Goal: Task Accomplishment & Management: Manage account settings

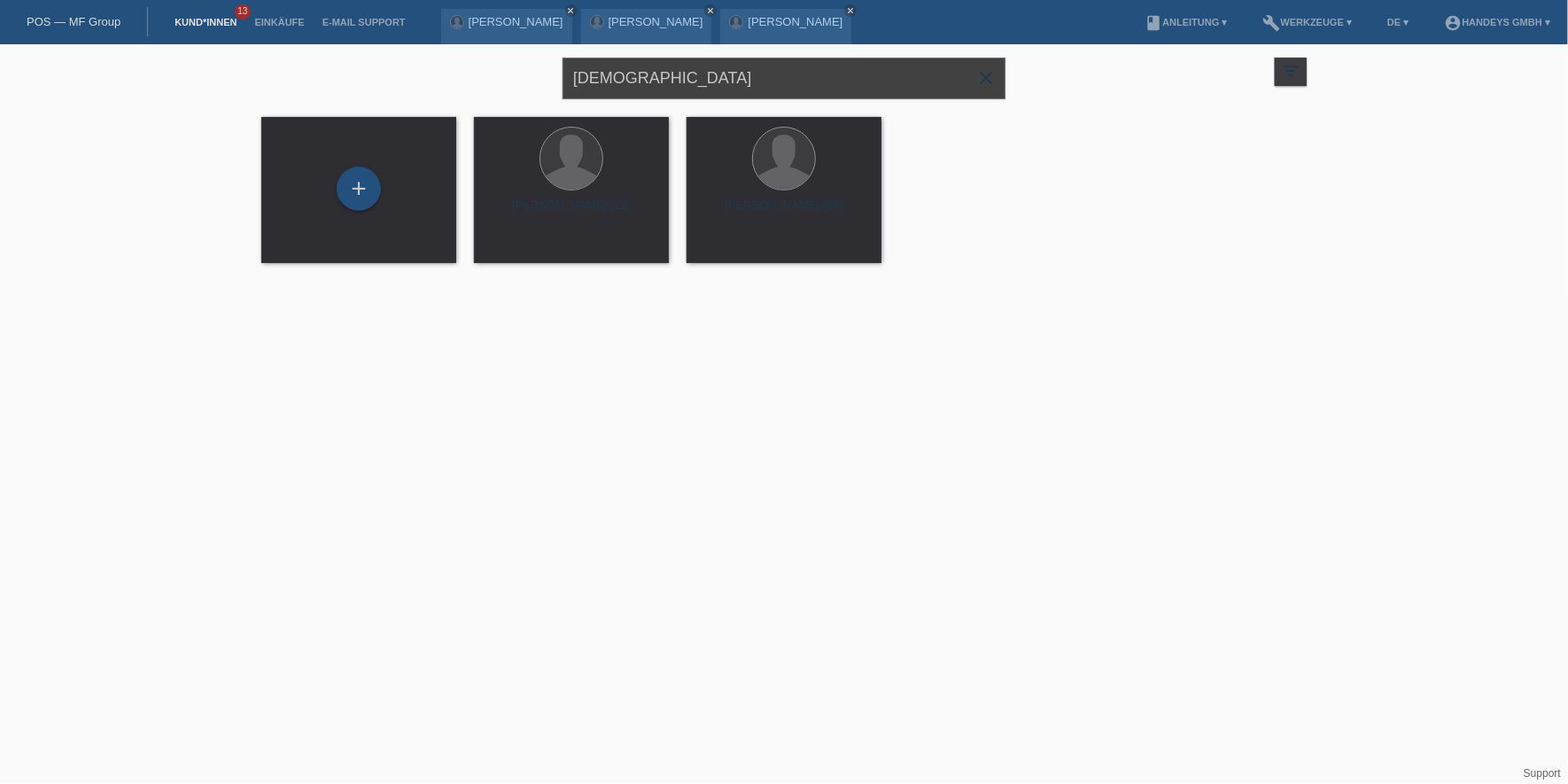
drag, startPoint x: 712, startPoint y: 93, endPoint x: 413, endPoint y: 83, distance: 299.2
click at [413, 83] on div "[DEMOGRAPHIC_DATA] close filter_list view_module Alle Kund*innen anzeigen star …" at bounding box center [784, 76] width 1063 height 64
type input "ö"
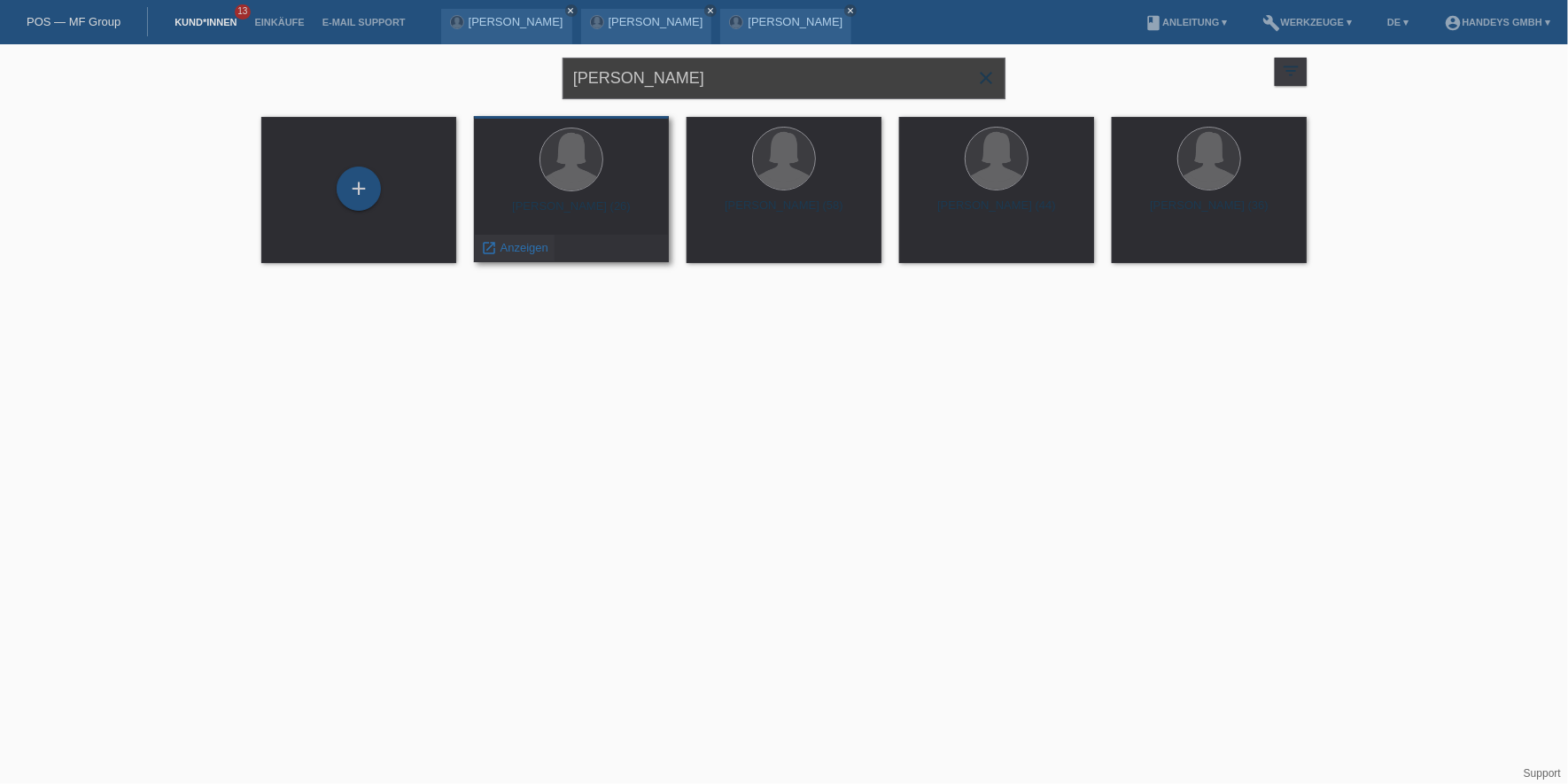
type input "[PERSON_NAME]"
click at [543, 252] on span "Anzeigen" at bounding box center [524, 247] width 48 height 14
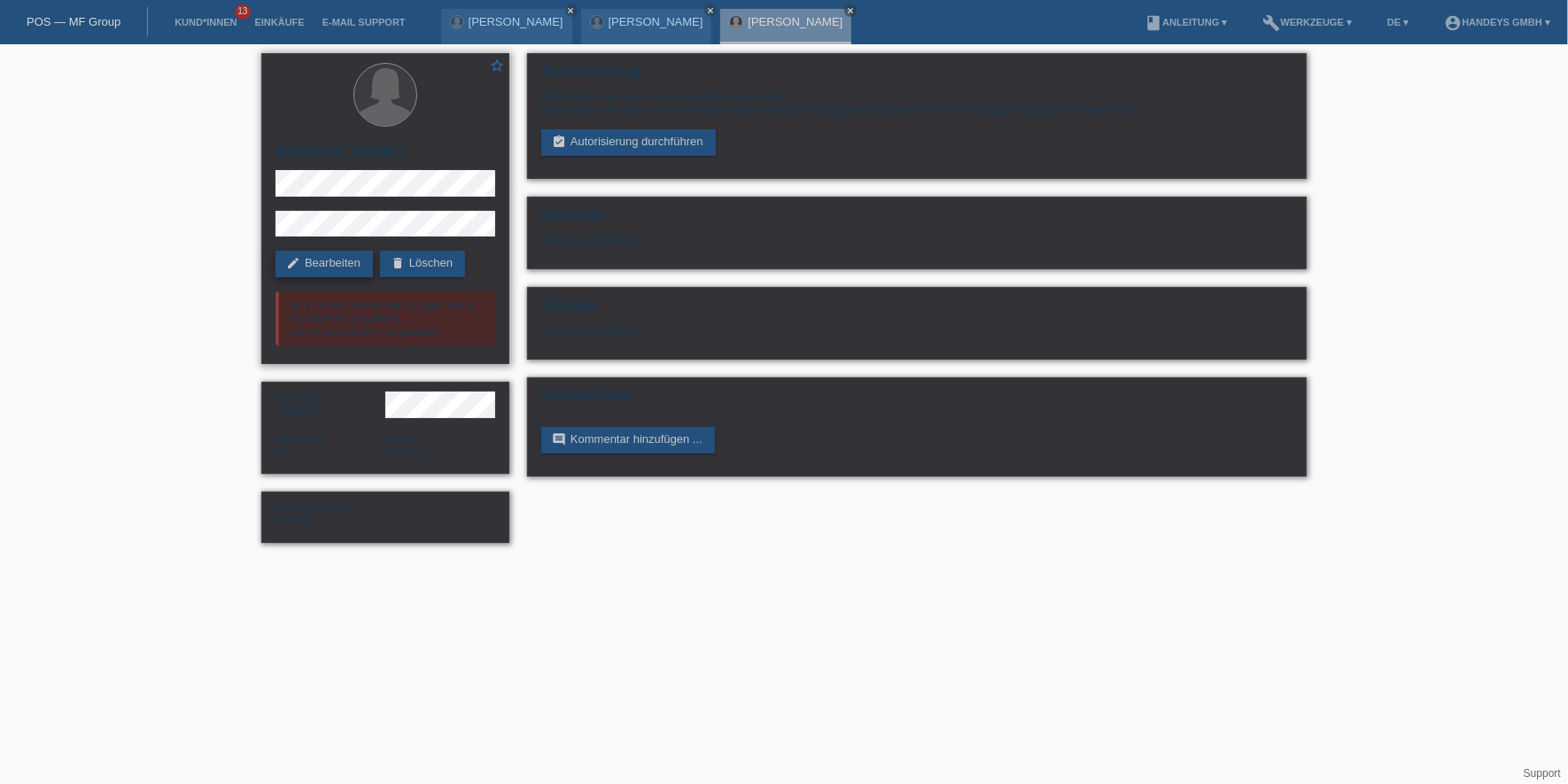
click at [306, 267] on link "edit Bearbeiten" at bounding box center [324, 264] width 97 height 27
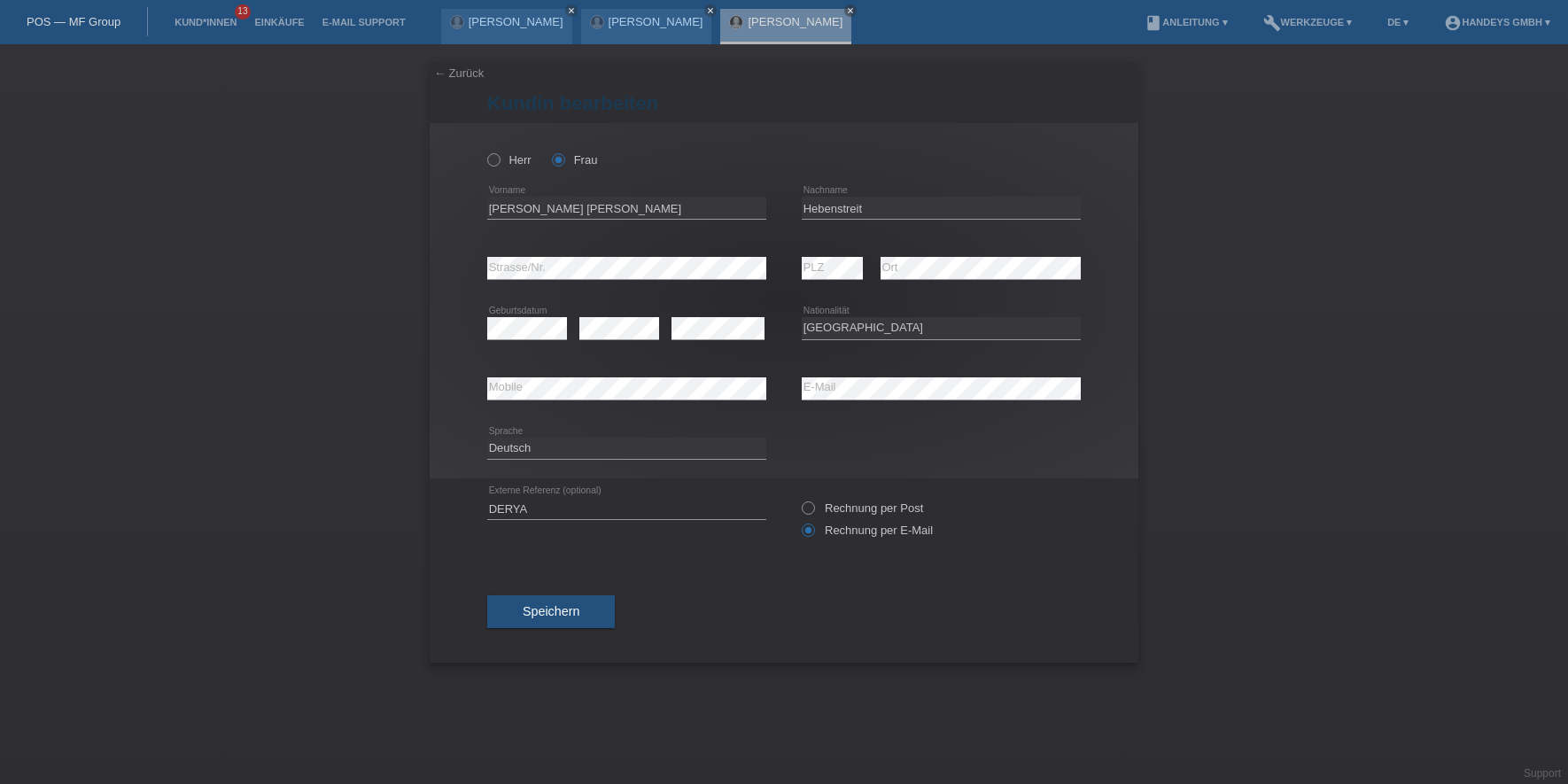
select select "CH"
drag, startPoint x: 624, startPoint y: 199, endPoint x: 455, endPoint y: 203, distance: 169.0
click at [455, 203] on div "Herr Frau Laura Antoniette error Vorname Hebenstreit error PLZ" at bounding box center [784, 300] width 708 height 355
click at [818, 203] on input "Hebenstreit" at bounding box center [941, 208] width 280 height 22
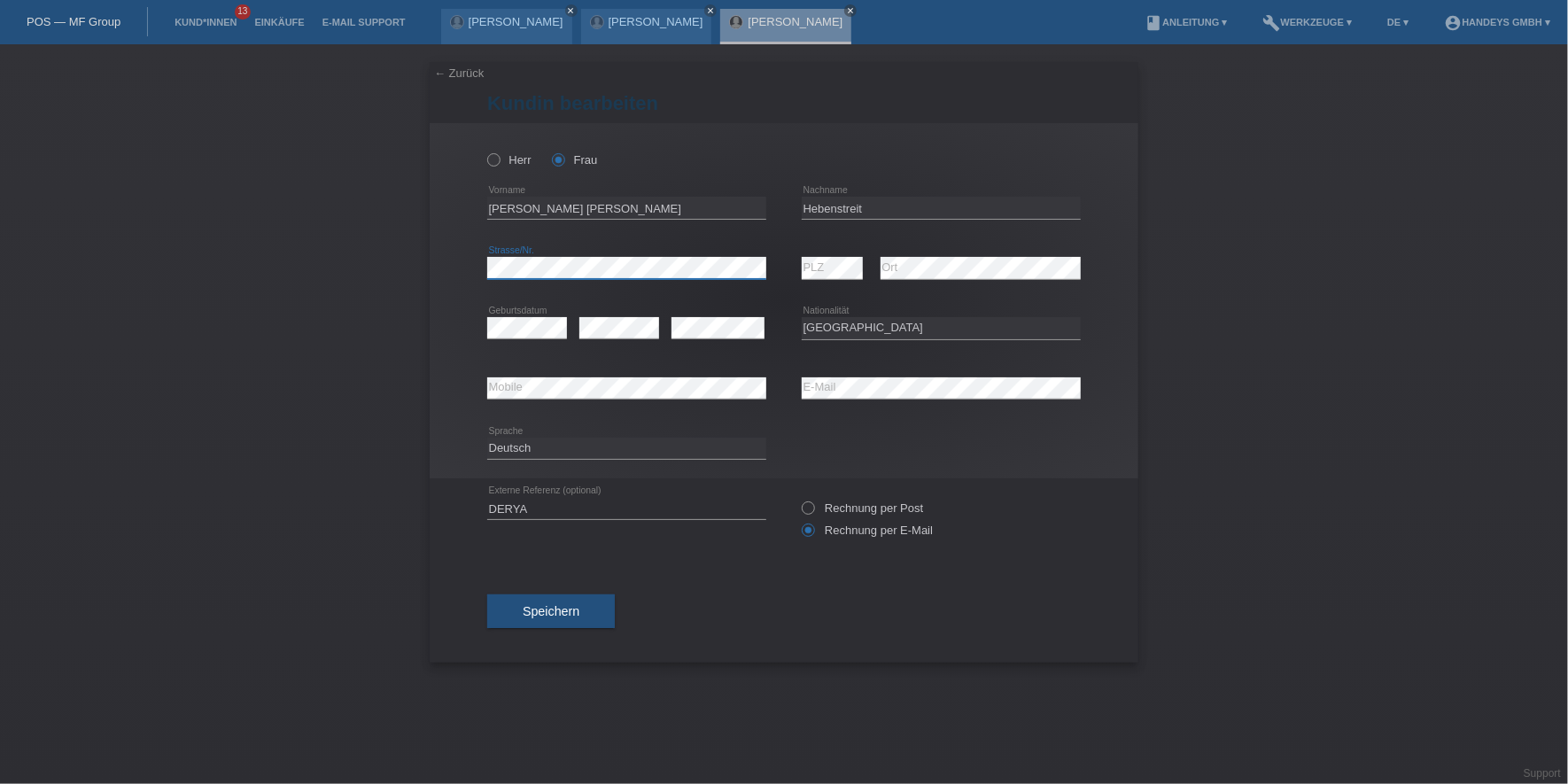
click at [436, 268] on div "Herr Frau Laura Antoniette error Vorname Hebenstreit error PLZ" at bounding box center [784, 300] width 708 height 355
click at [517, 397] on div "error Mobile" at bounding box center [627, 388] width 280 height 23
click at [678, 386] on div "error Mobile error E-Mail" at bounding box center [784, 389] width 594 height 60
drag, startPoint x: 604, startPoint y: 201, endPoint x: 462, endPoint y: 211, distance: 142.4
click at [462, 211] on div "Herr Frau Laura Antoniette error Vorname Hebenstreit error PLZ" at bounding box center [784, 300] width 708 height 355
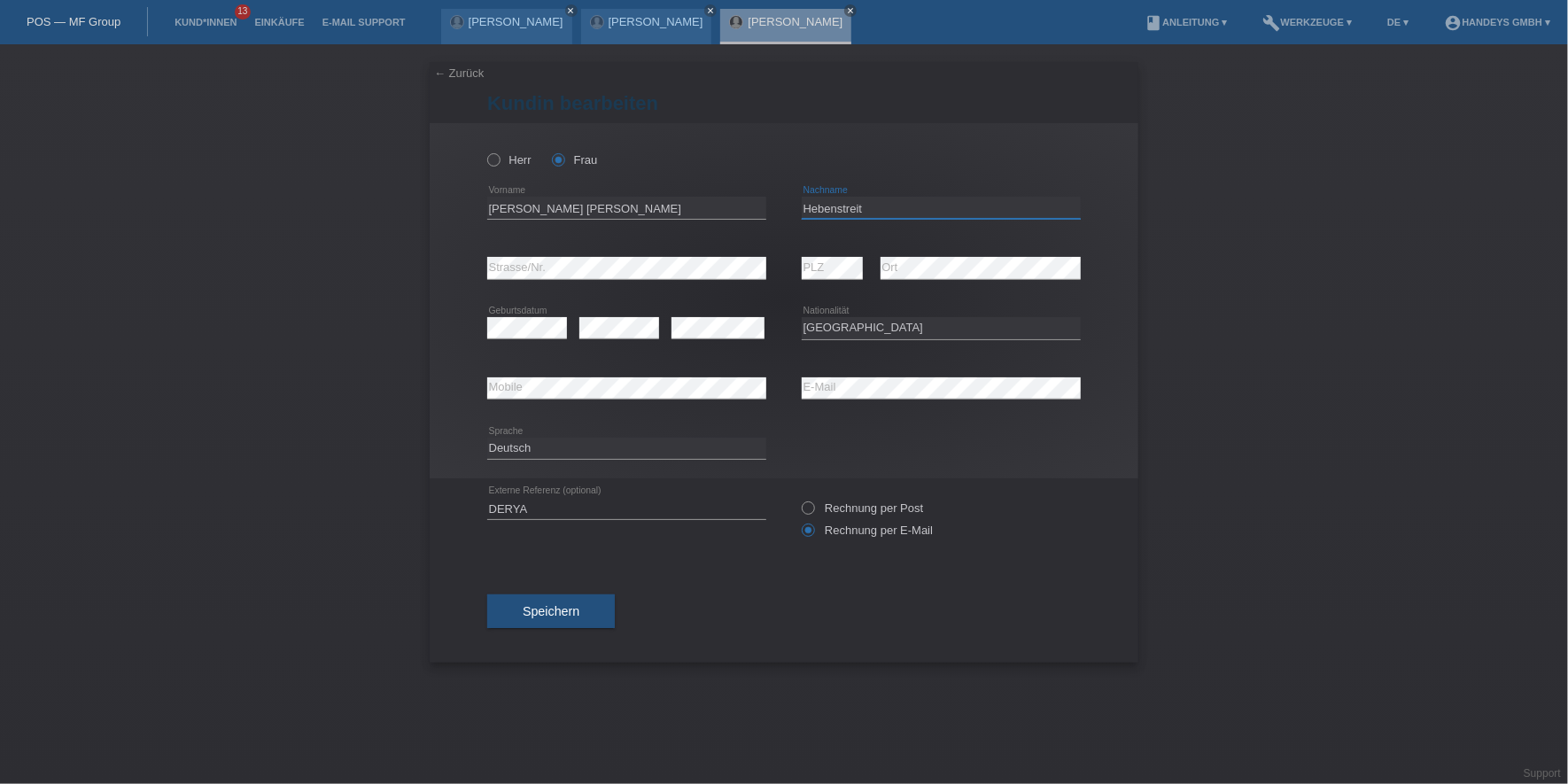
click at [826, 207] on input "Hebenstreit" at bounding box center [941, 208] width 280 height 22
click at [733, 395] on div "error Mobile error E-Mail" at bounding box center [784, 389] width 594 height 60
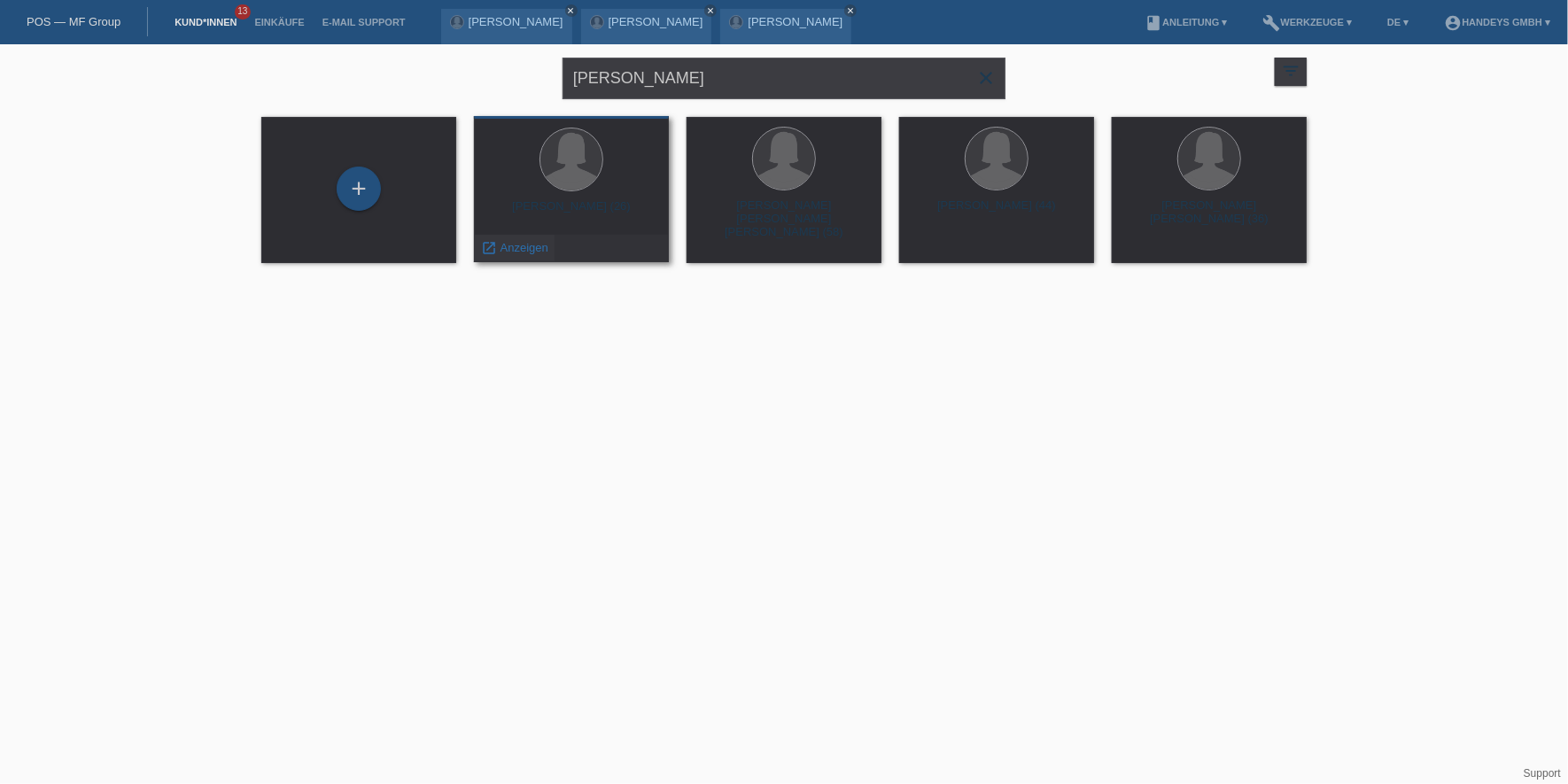
click at [521, 243] on span "Anzeigen" at bounding box center [524, 247] width 48 height 14
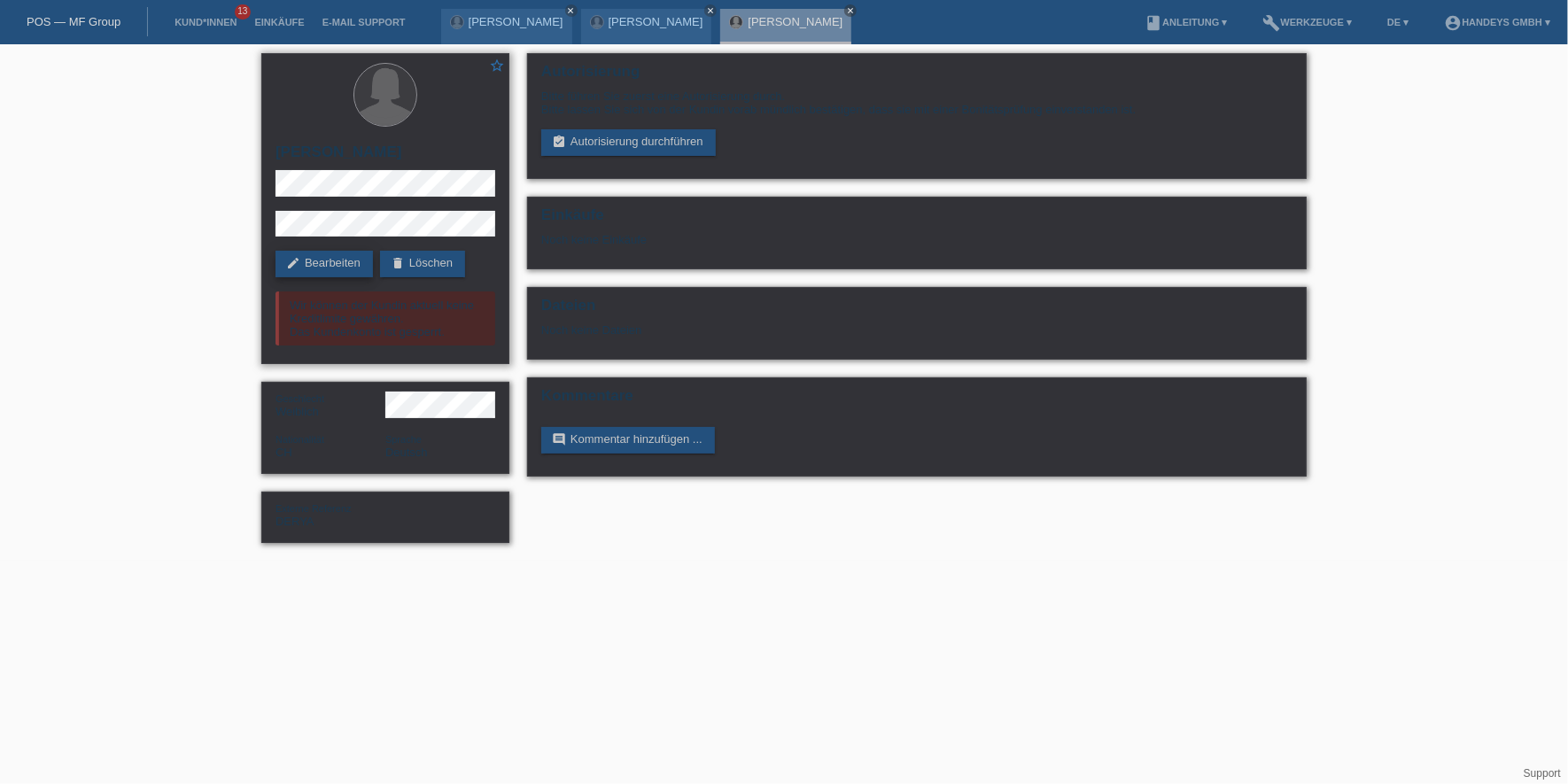
click at [331, 255] on link "edit Bearbeiten" at bounding box center [324, 264] width 97 height 27
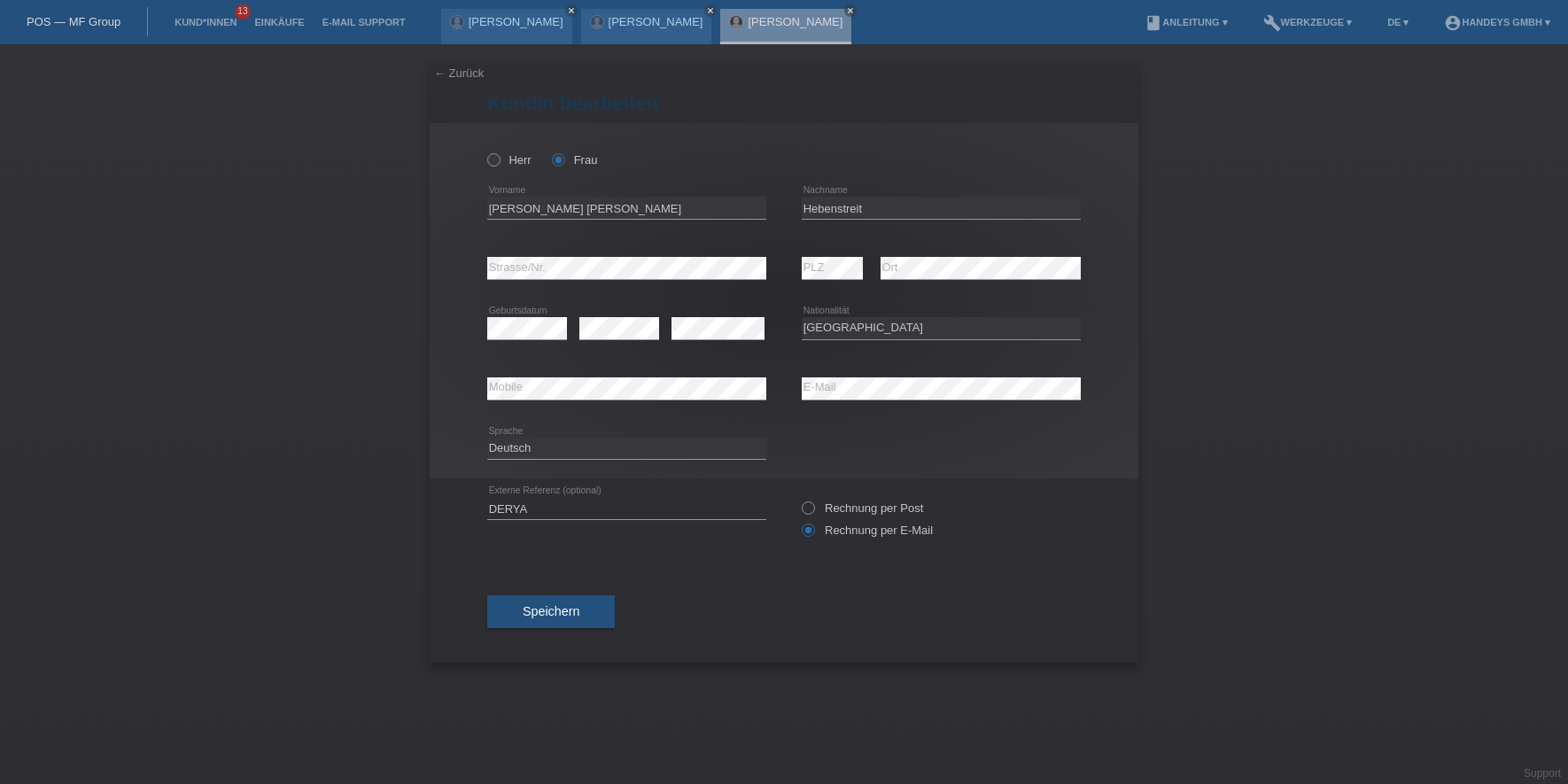
select select "CH"
click at [428, 273] on div "← Zurück [PERSON_NAME] bearbeiten [PERSON_NAME] Frau [PERSON_NAME] [PERSON_NAME…" at bounding box center [784, 413] width 1568 height 739
click at [760, 397] on div "error Mobile error E-Mail" at bounding box center [784, 389] width 594 height 60
